Goal: Information Seeking & Learning: Learn about a topic

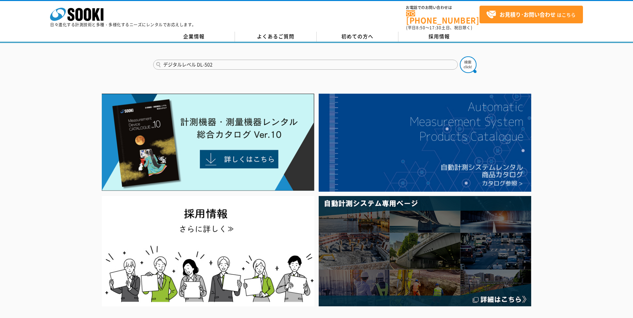
type input "デジタルレベル DL-502"
click at [460, 56] on button at bounding box center [468, 64] width 17 height 17
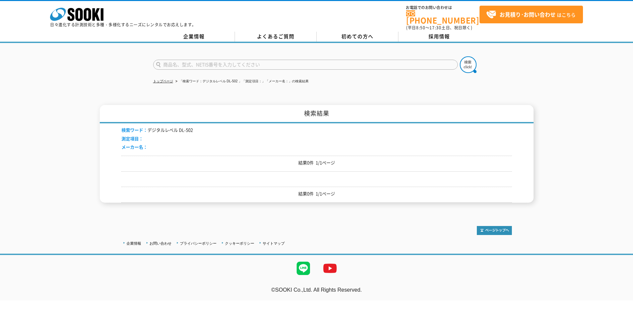
click at [226, 61] on input "text" at bounding box center [305, 65] width 304 height 10
type input "DL-502"
click at [460, 56] on button at bounding box center [468, 64] width 17 height 17
click at [186, 60] on input "text" at bounding box center [305, 65] width 304 height 10
type input "DL-500"
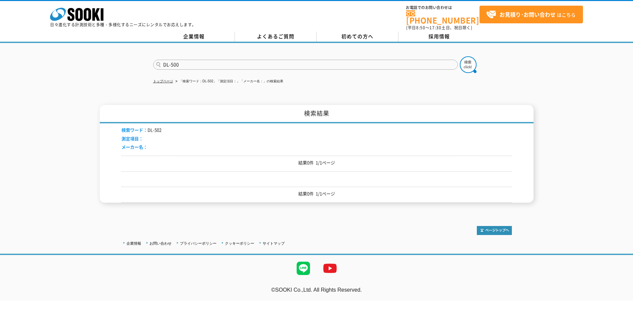
click at [460, 56] on button at bounding box center [468, 64] width 17 height 17
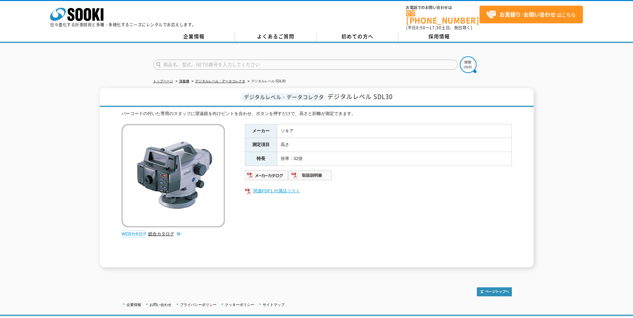
click at [278, 188] on link "関連PDF1 付属品リスト" at bounding box center [378, 191] width 267 height 9
click at [318, 171] on img at bounding box center [310, 175] width 44 height 11
drag, startPoint x: 375, startPoint y: 93, endPoint x: 399, endPoint y: 92, distance: 24.4
click at [399, 92] on h1 "デジタルレベル・データコレクタ デジタルレベル SDL30" at bounding box center [317, 97] width 434 height 19
copy span "SDL30"
